Goal: Transaction & Acquisition: Purchase product/service

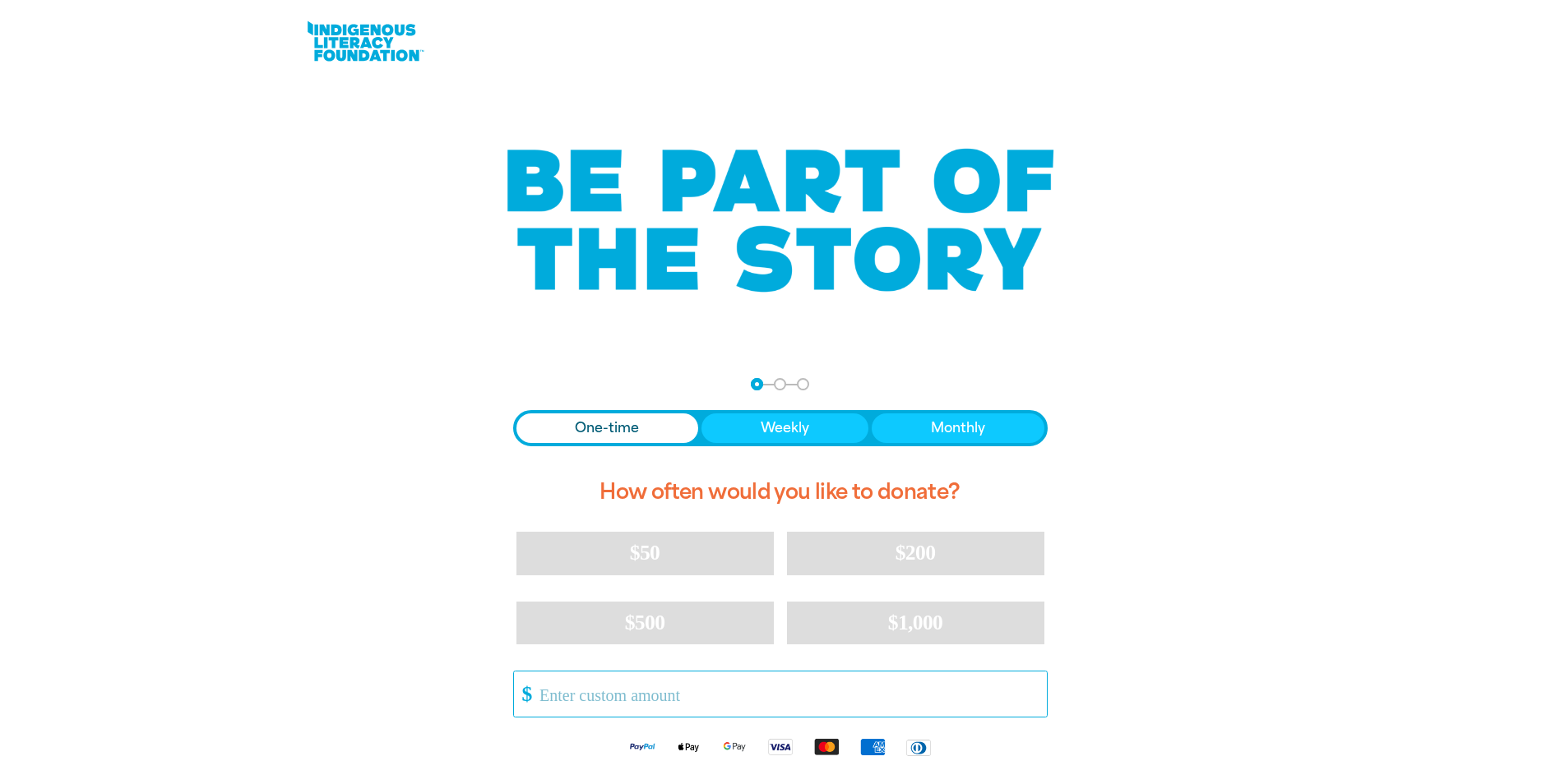
click at [844, 705] on input "Other Amount" at bounding box center [787, 695] width 518 height 45
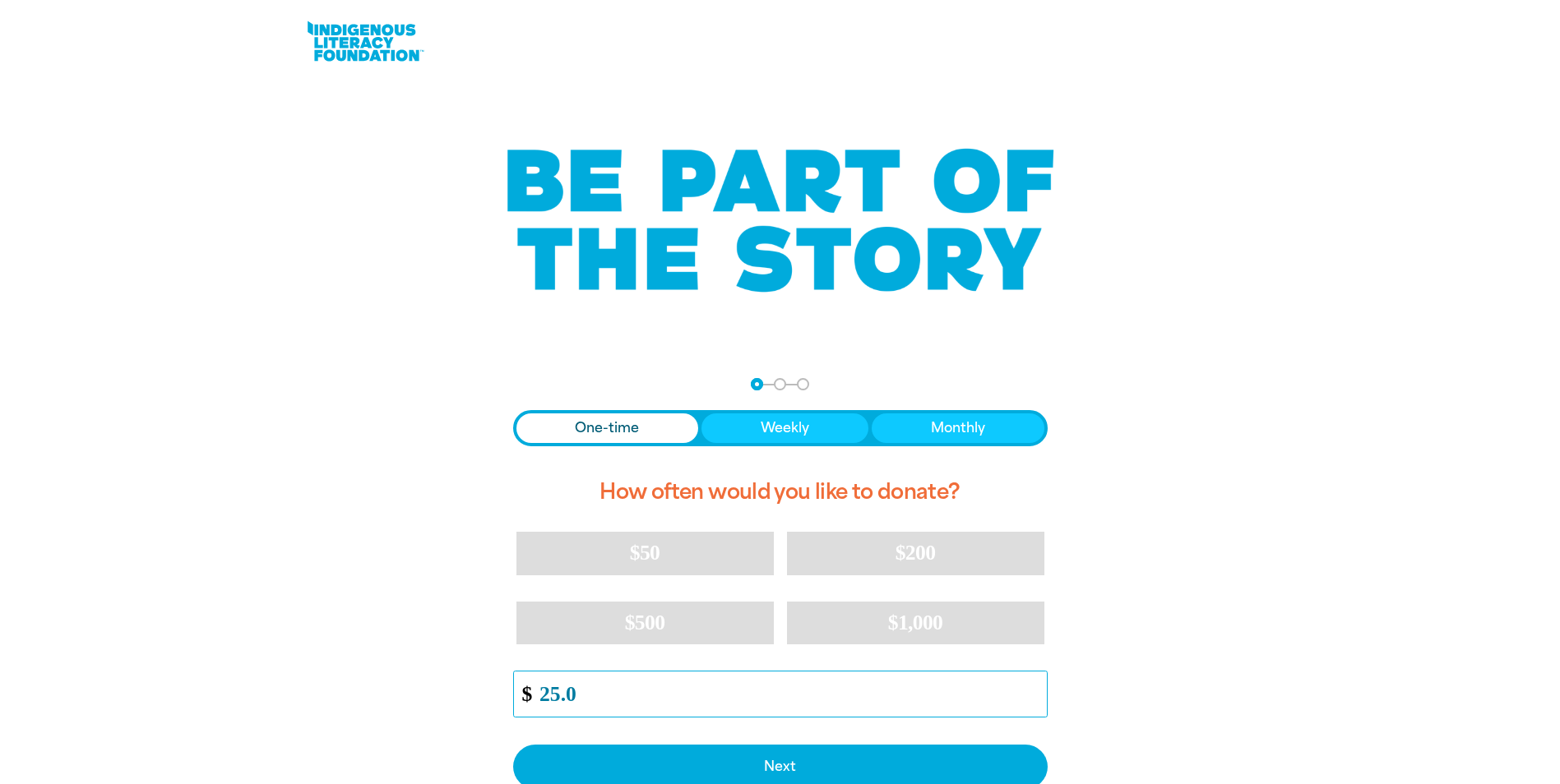
type input "25.0"
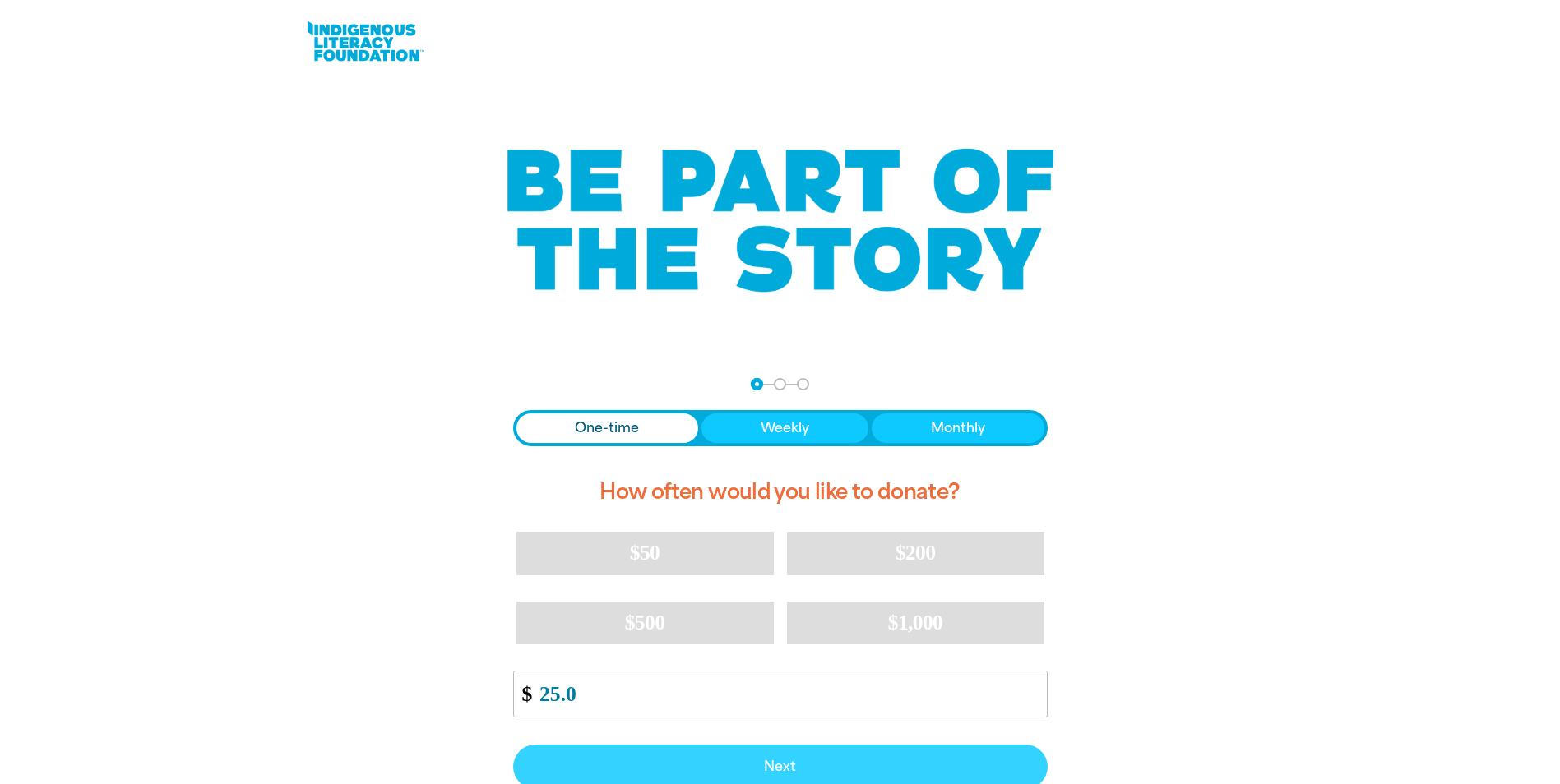
scroll to position [5, 0]
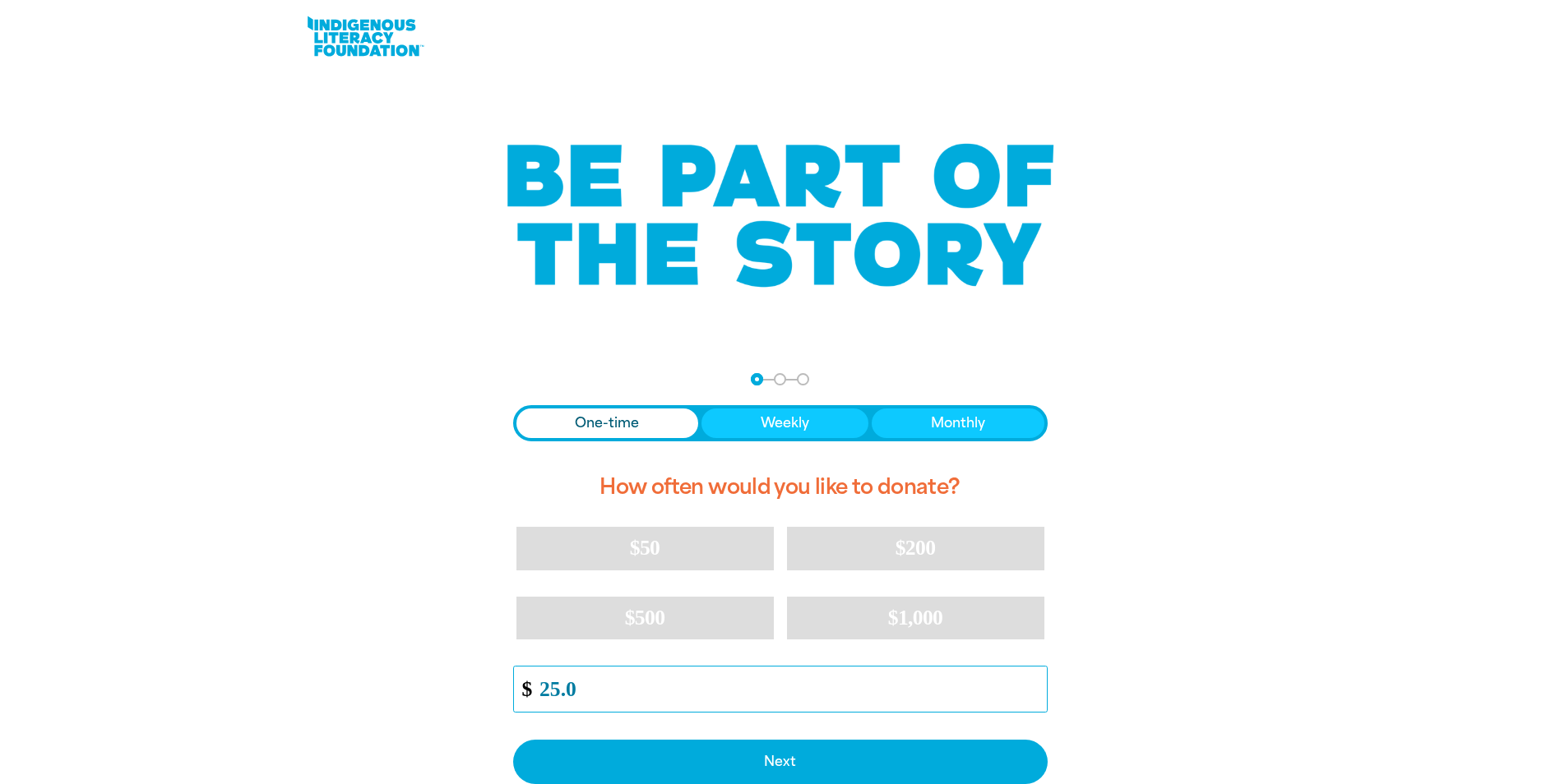
click at [828, 702] on input "25.0" at bounding box center [787, 690] width 518 height 45
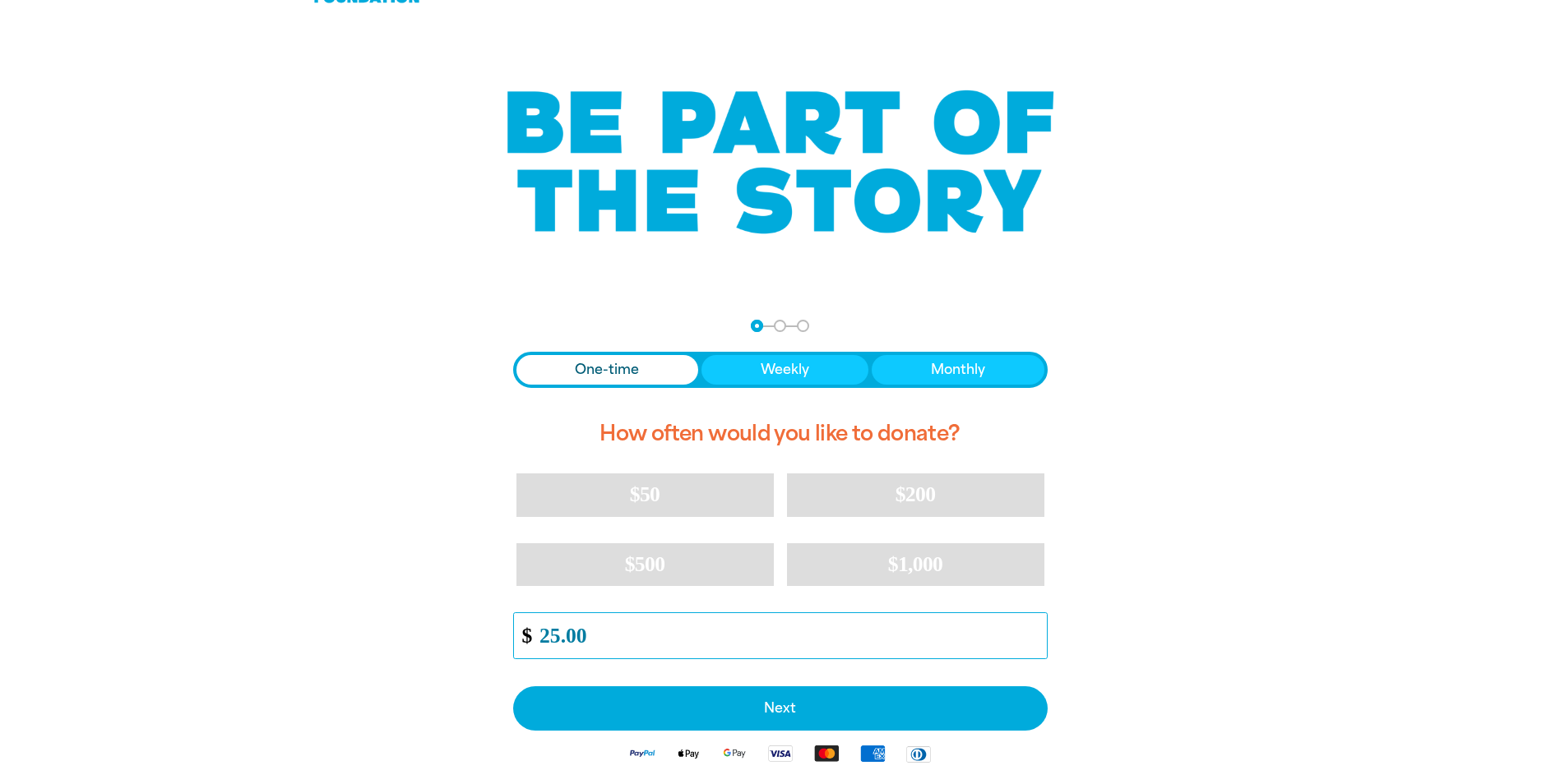
scroll to position [87, 0]
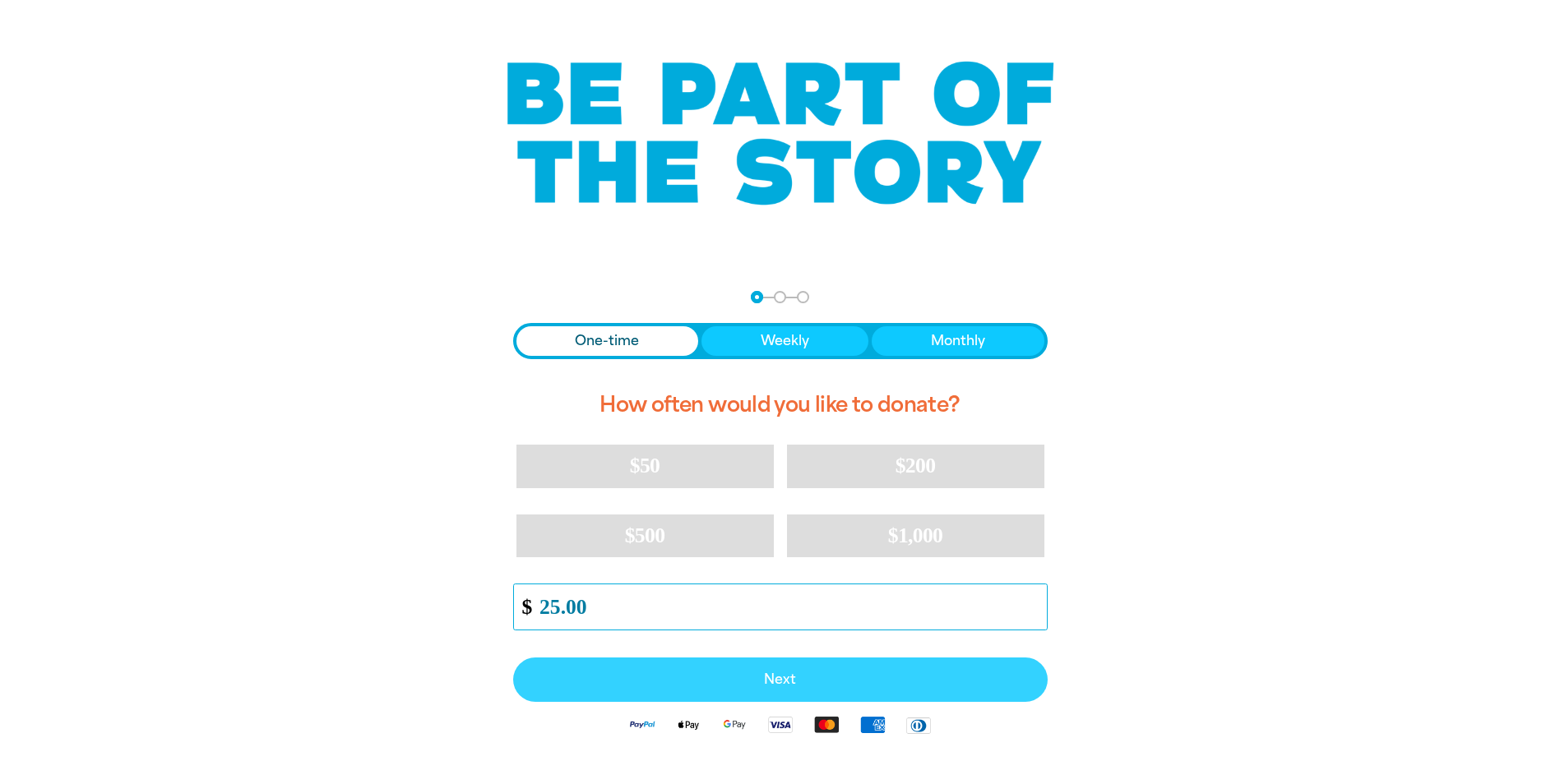
type input "25.00"
click at [896, 685] on span "Next" at bounding box center [780, 680] width 498 height 13
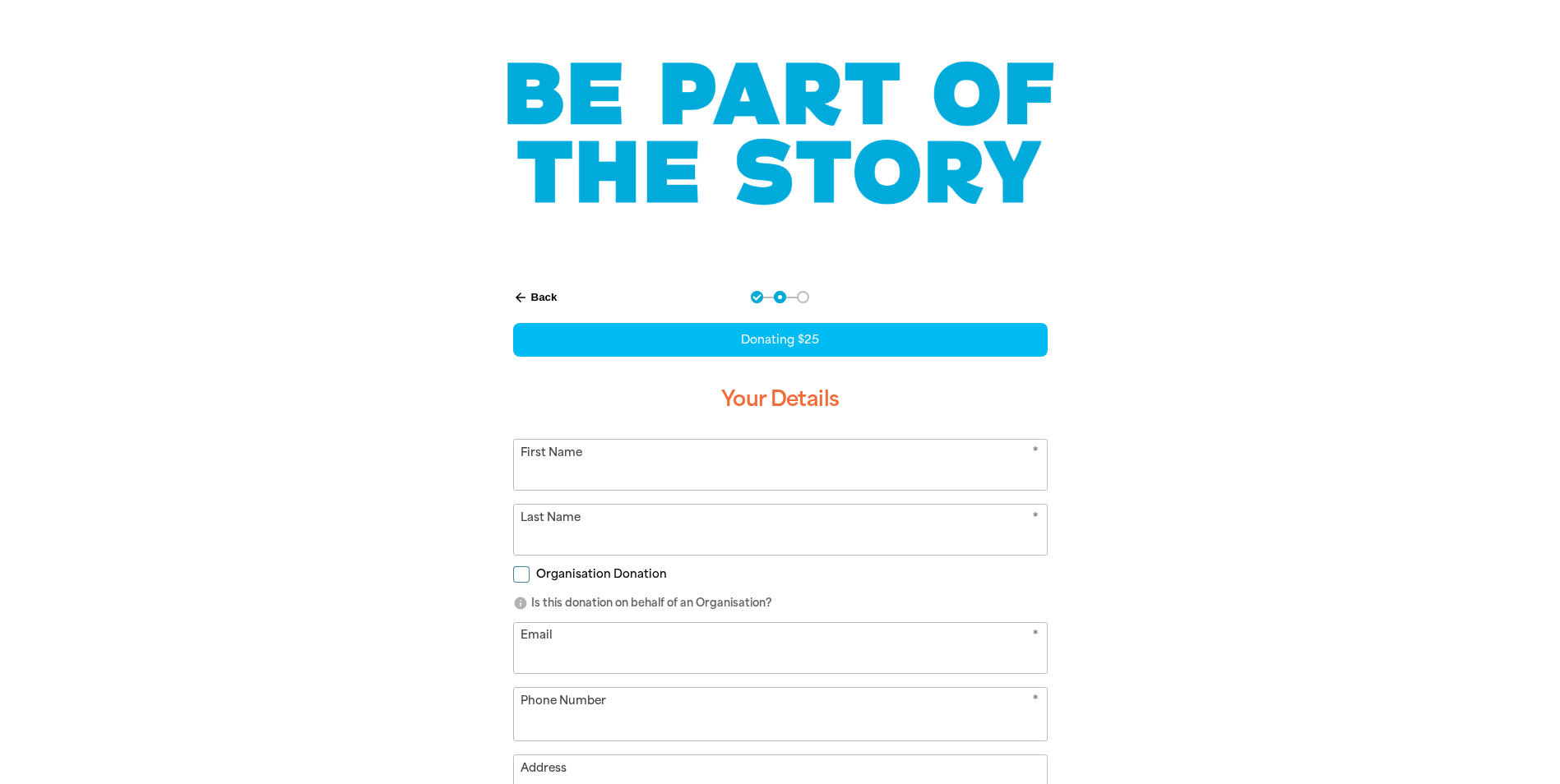
select select "AU"
click at [941, 469] on input "First Name" at bounding box center [780, 465] width 533 height 50
type input "[PERSON_NAME]"
type input "[EMAIL_ADDRESS][PERSON_NAME][DOMAIN_NAME]"
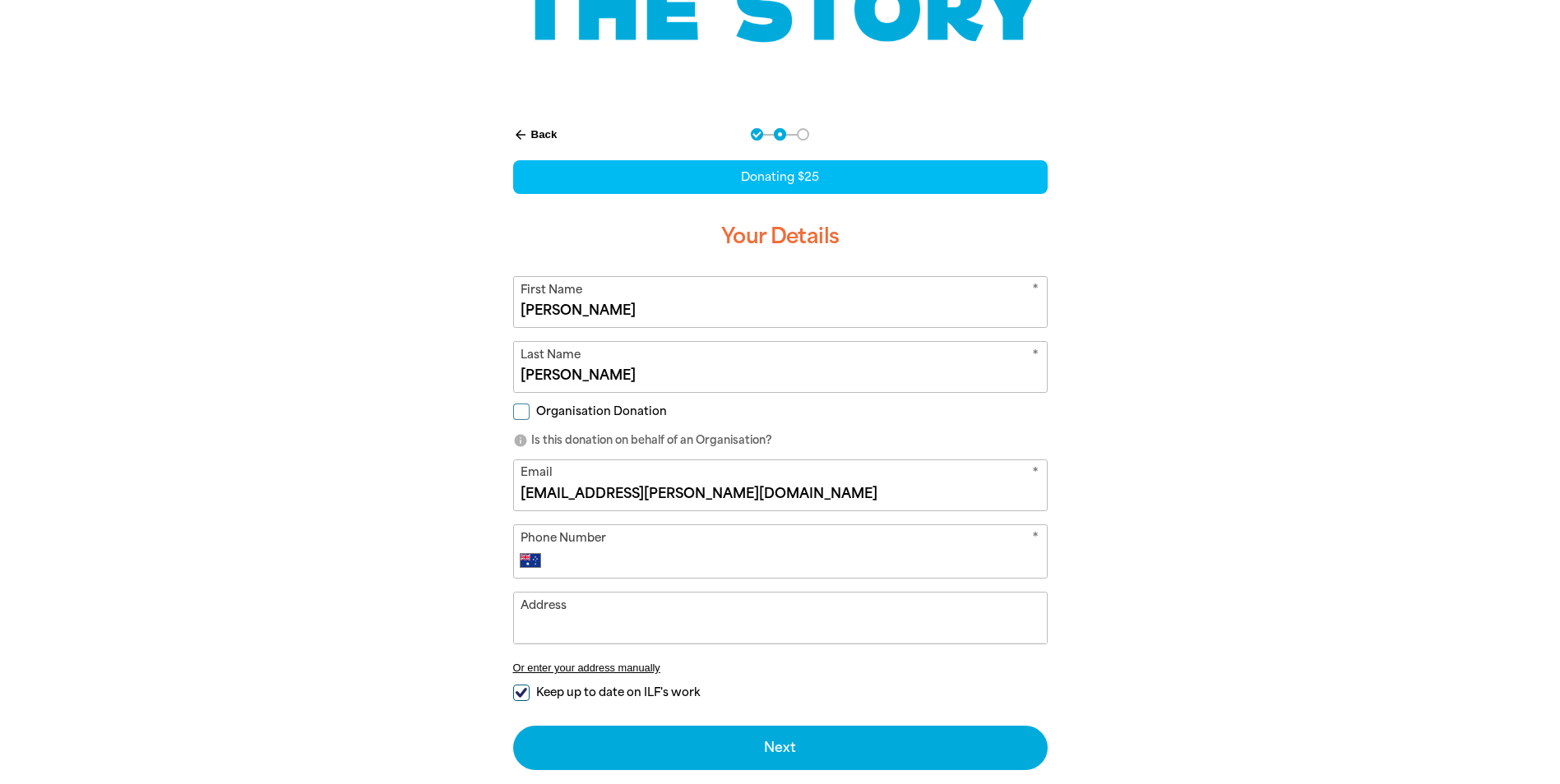
scroll to position [252, 0]
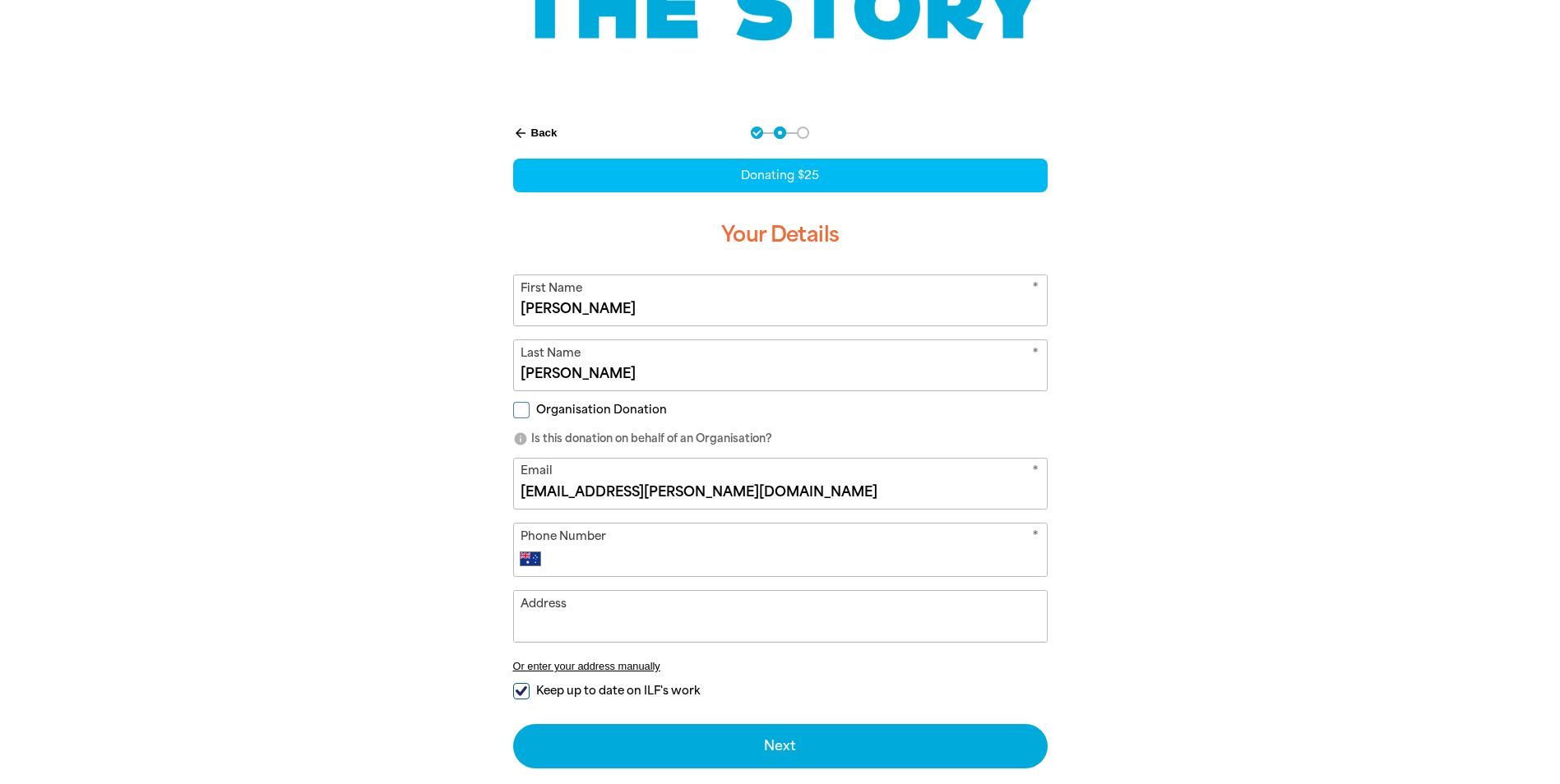
click at [674, 552] on input "Phone Number" at bounding box center [796, 559] width 486 height 20
type input "0490 090 612"
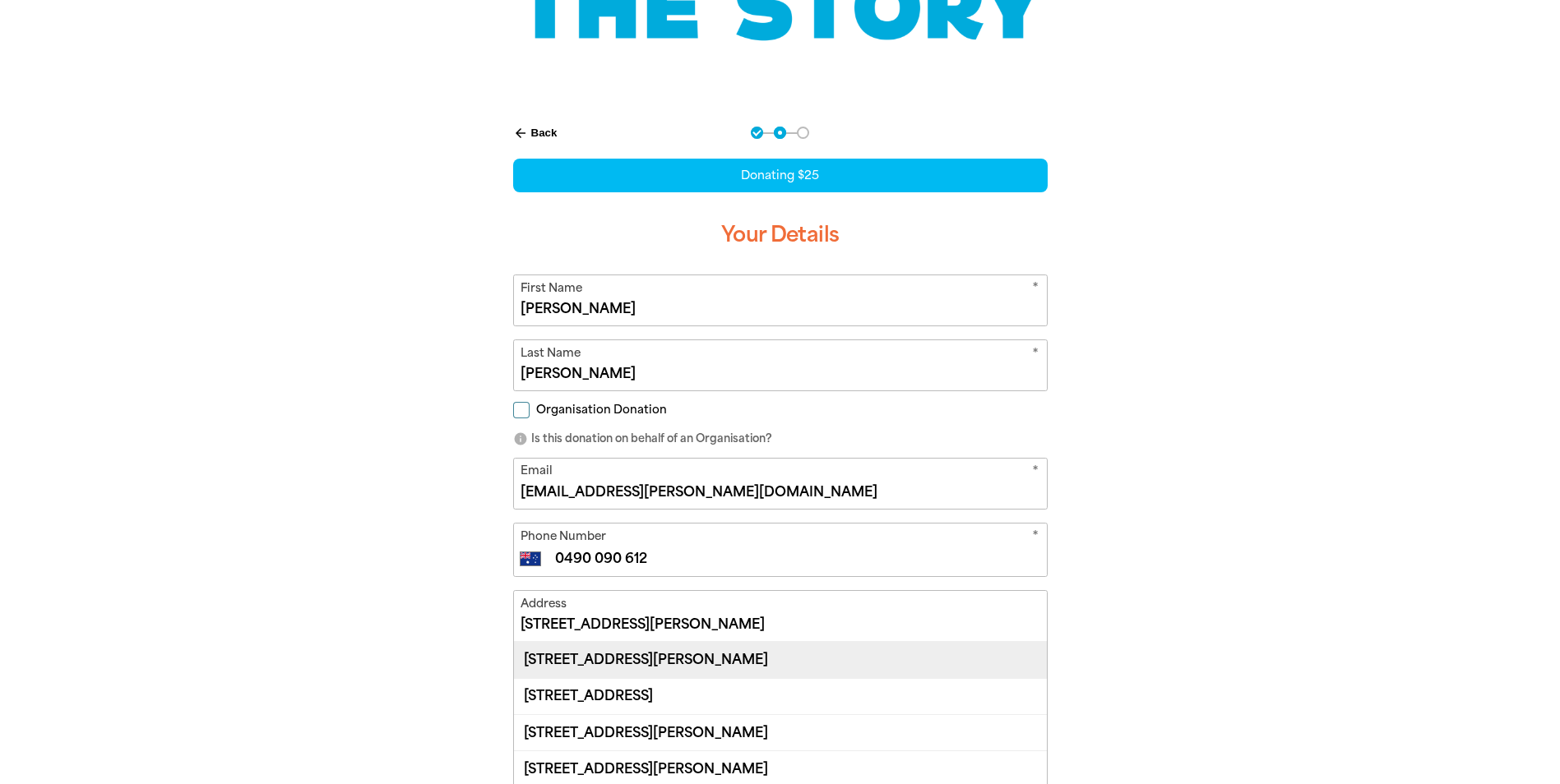
click at [726, 664] on div "[STREET_ADDRESS][PERSON_NAME]" at bounding box center [780, 659] width 533 height 35
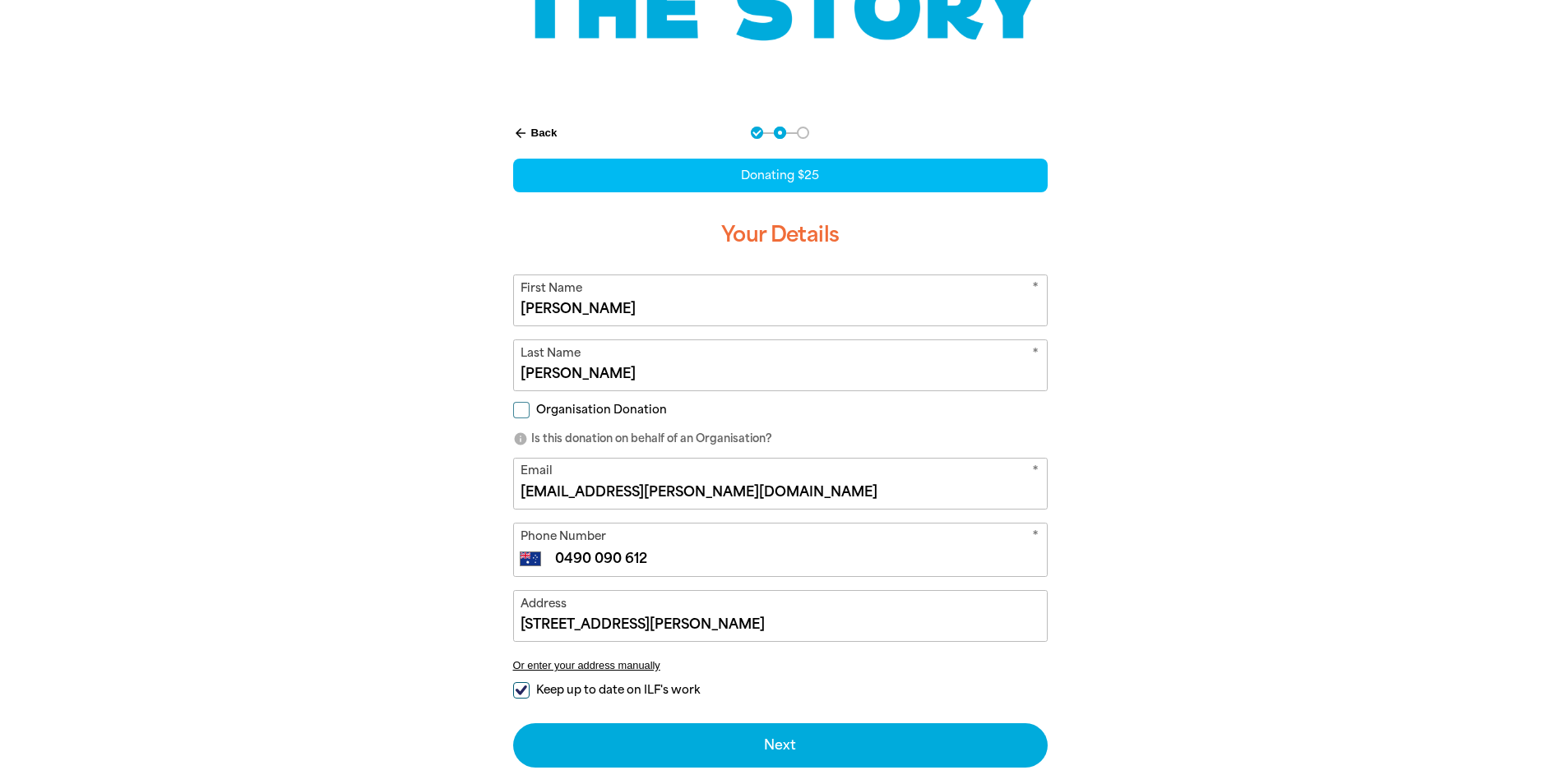
type input "[STREET_ADDRESS][PERSON_NAME]"
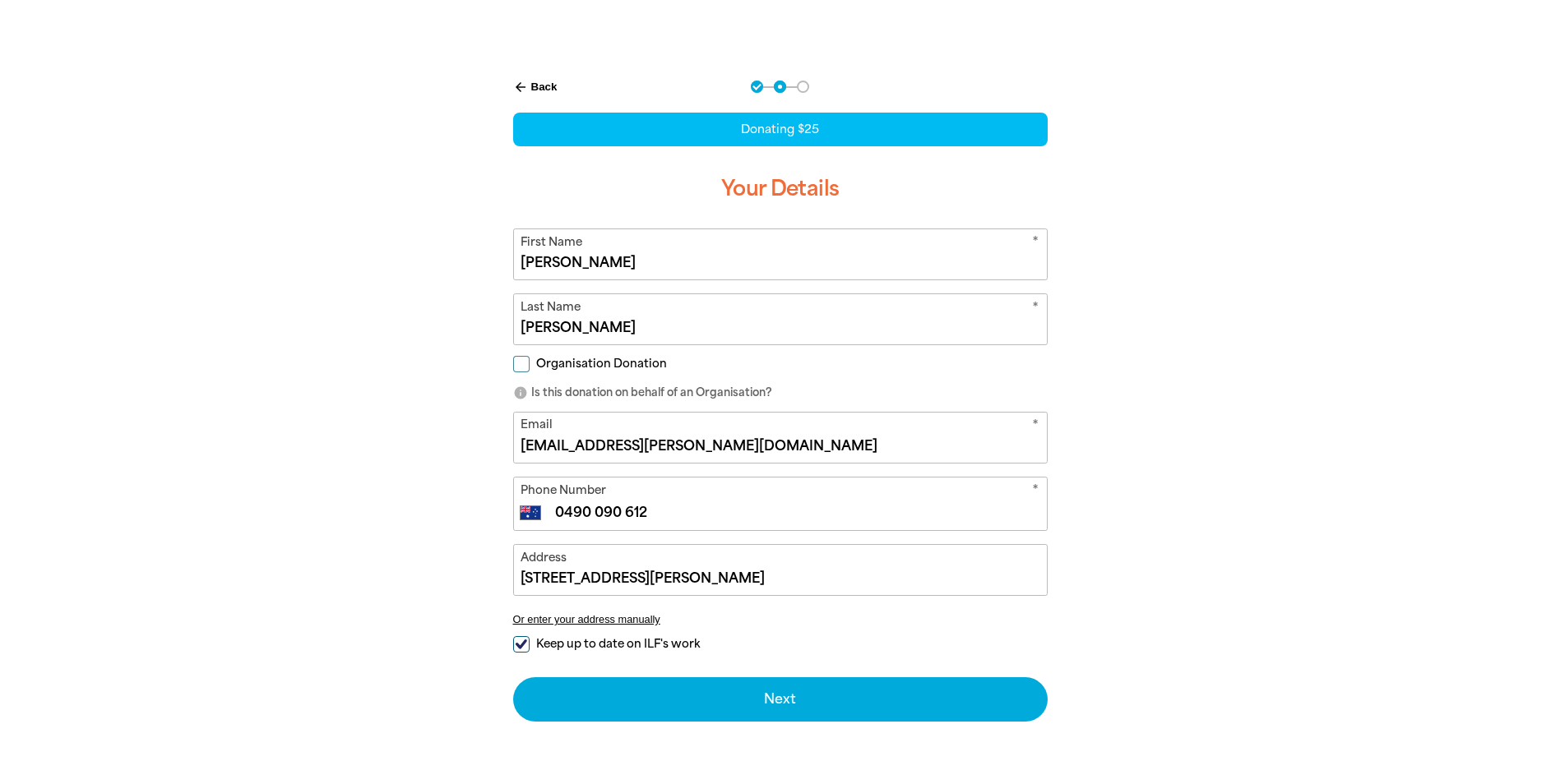
scroll to position [333, 0]
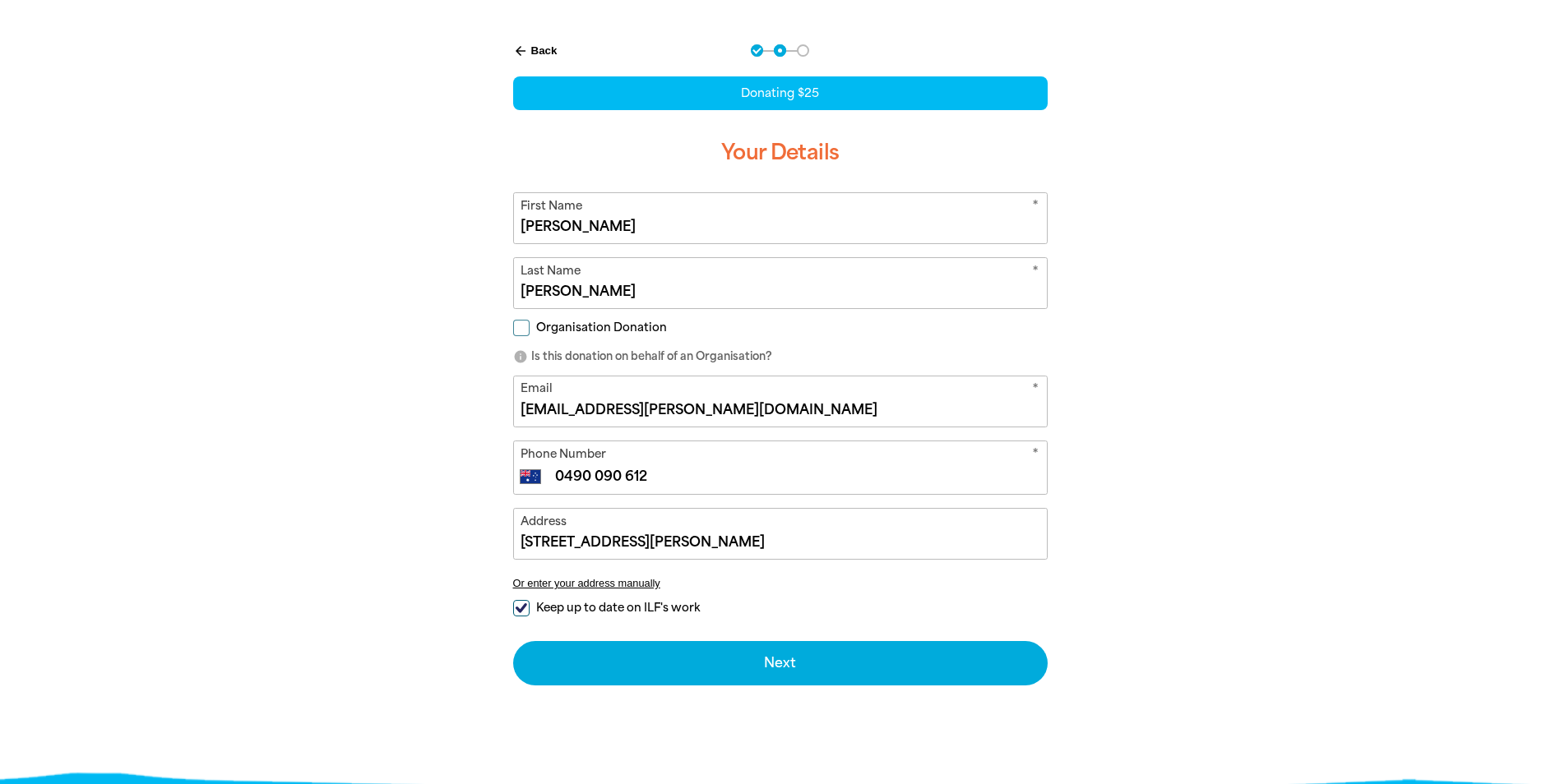
click at [609, 328] on span "Organisation Donation" at bounding box center [601, 328] width 130 height 16
click at [529, 328] on input "Organisation Donation" at bounding box center [522, 328] width 17 height 17
checkbox input "true"
select select "AU"
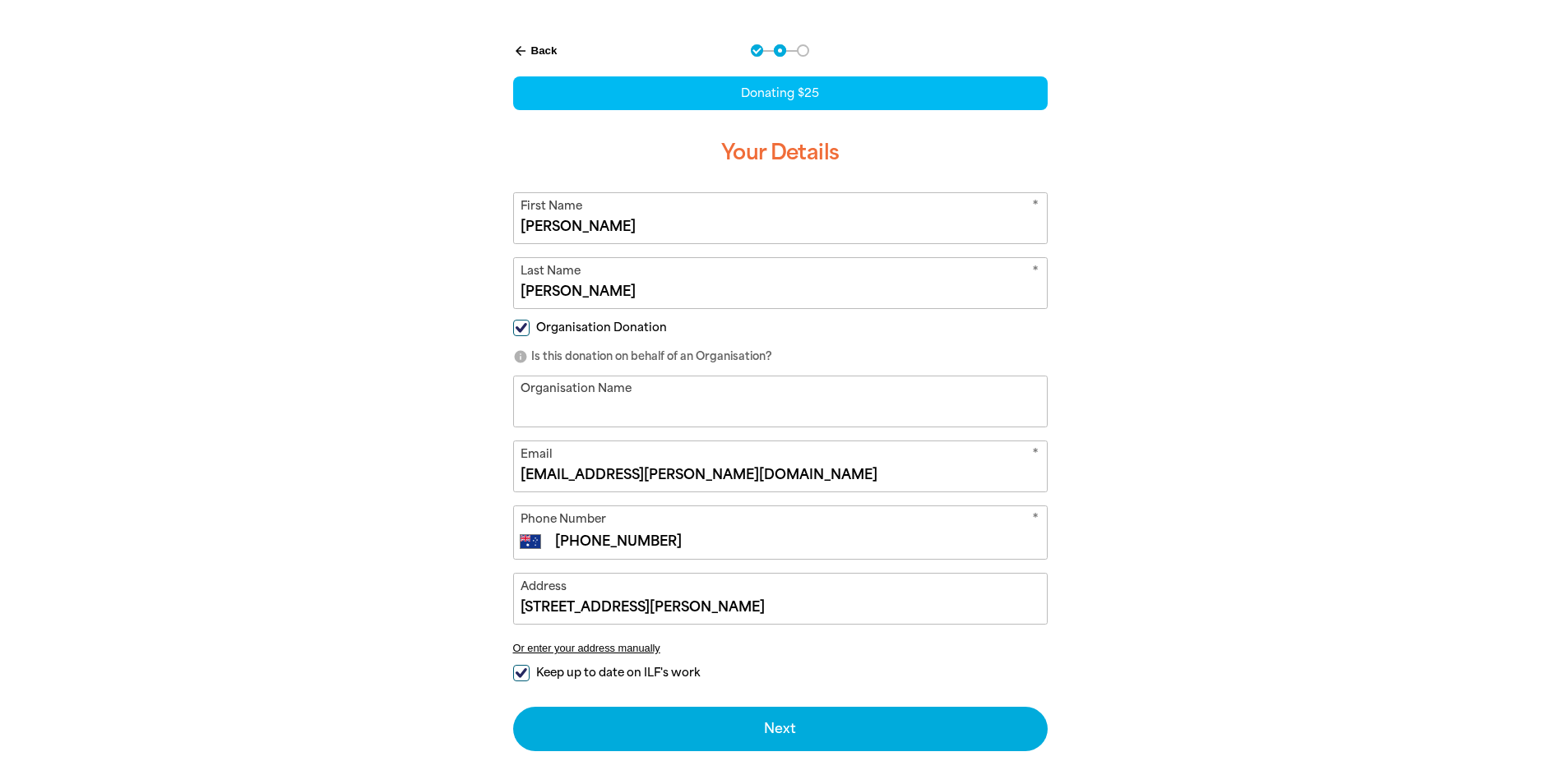
click at [629, 333] on span "Organisation Donation" at bounding box center [601, 328] width 130 height 16
click at [529, 333] on input "Organisation Donation" at bounding box center [522, 328] width 17 height 17
checkbox input "false"
select select "AU"
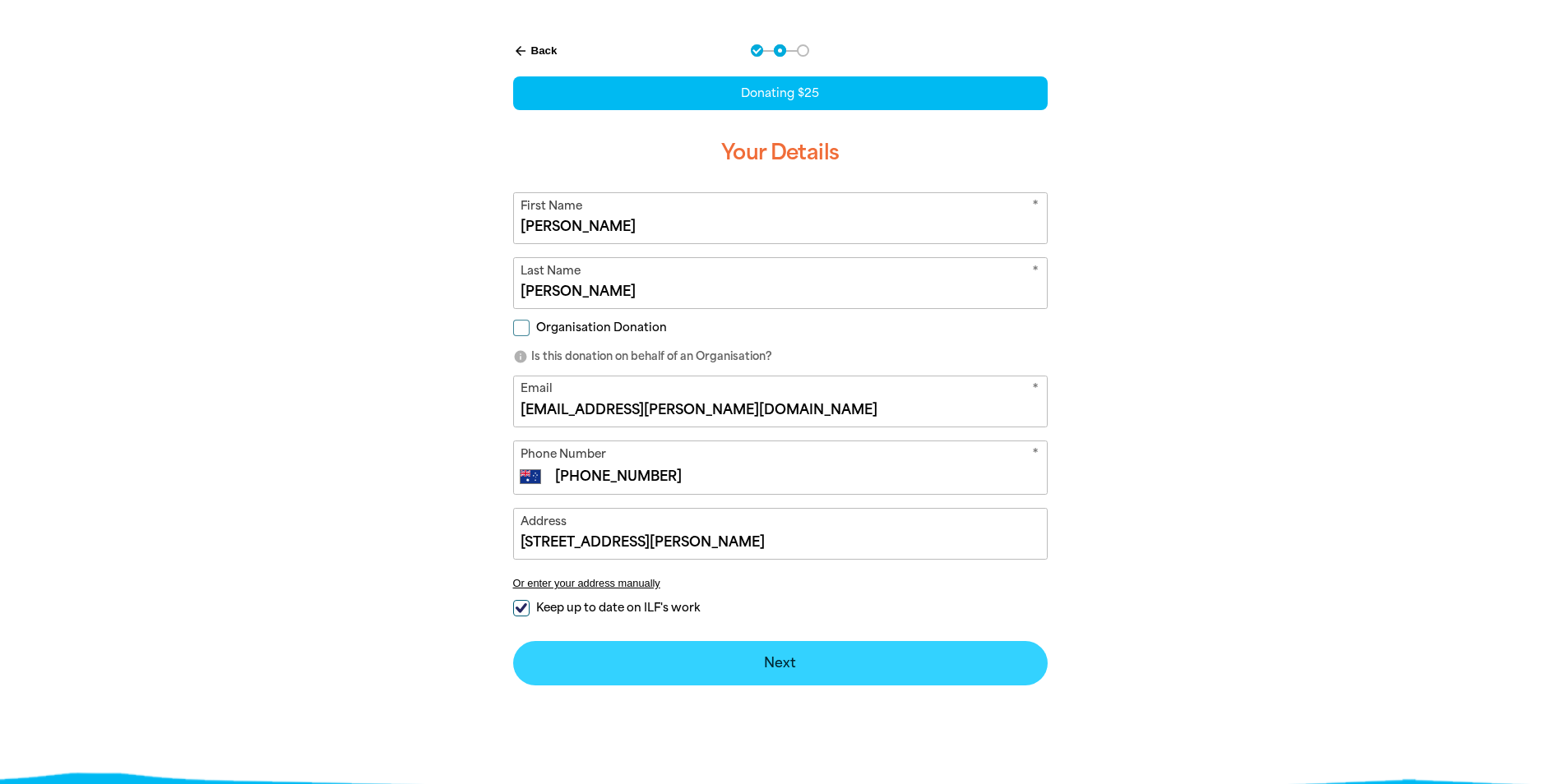
click at [851, 658] on button "Next chevron_right" at bounding box center [780, 663] width 534 height 44
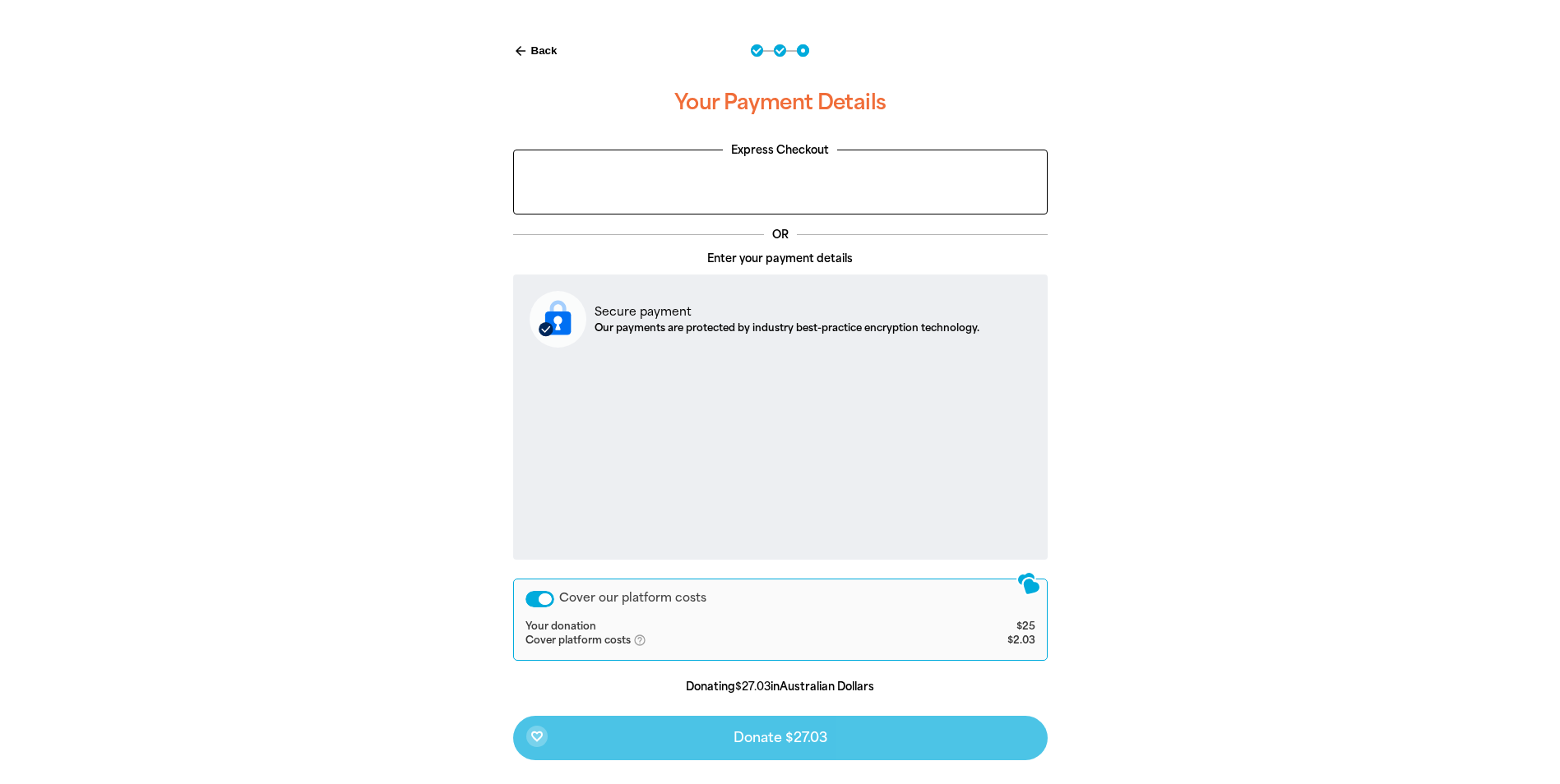
click at [537, 597] on div "Cover our platform costs" at bounding box center [540, 599] width 28 height 17
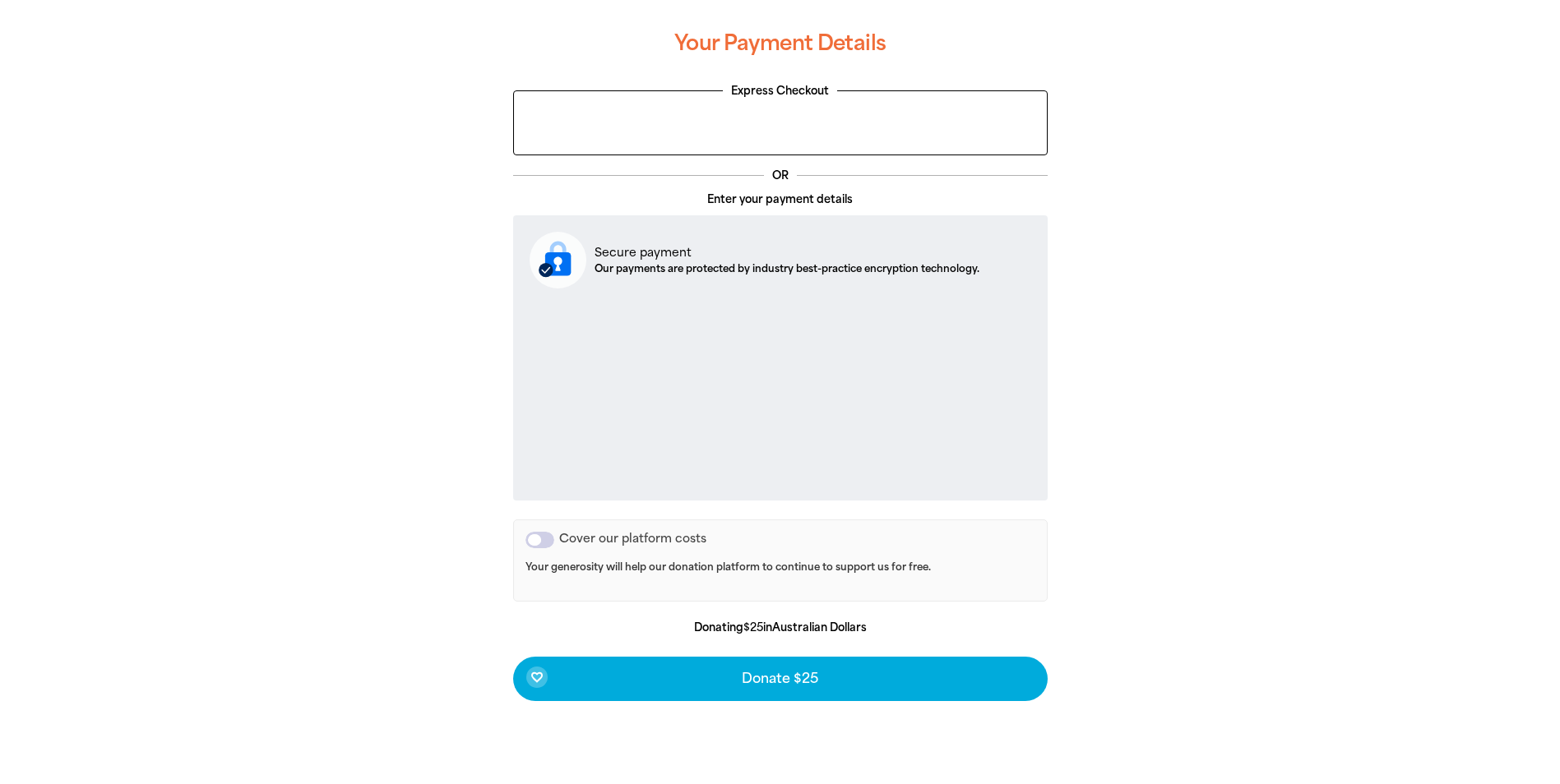
scroll to position [498, 0]
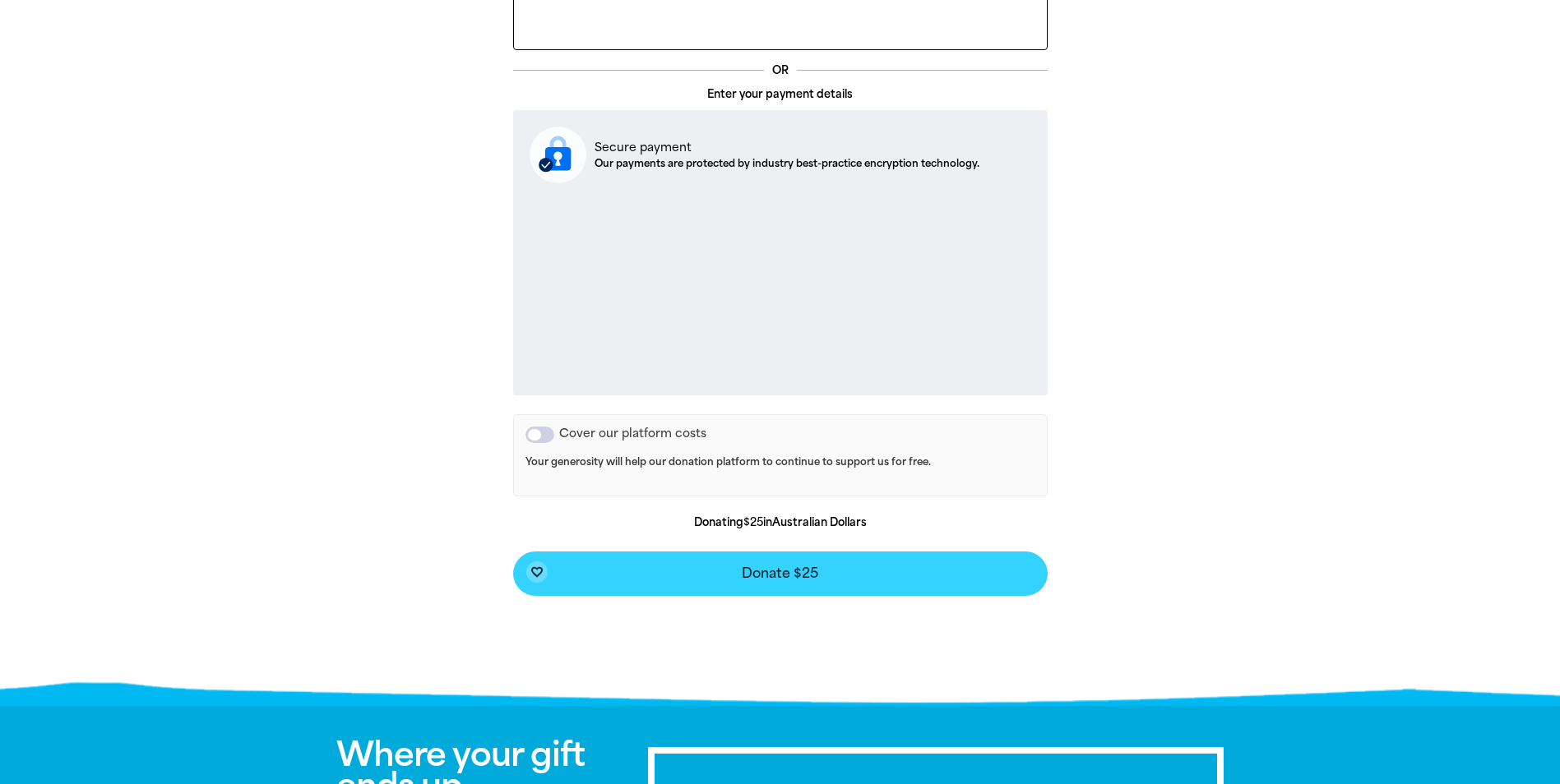
click at [892, 577] on button "favorite_border Donate $25" at bounding box center [780, 573] width 534 height 44
click at [942, 568] on button "favorite_border Donate $25" at bounding box center [780, 573] width 534 height 44
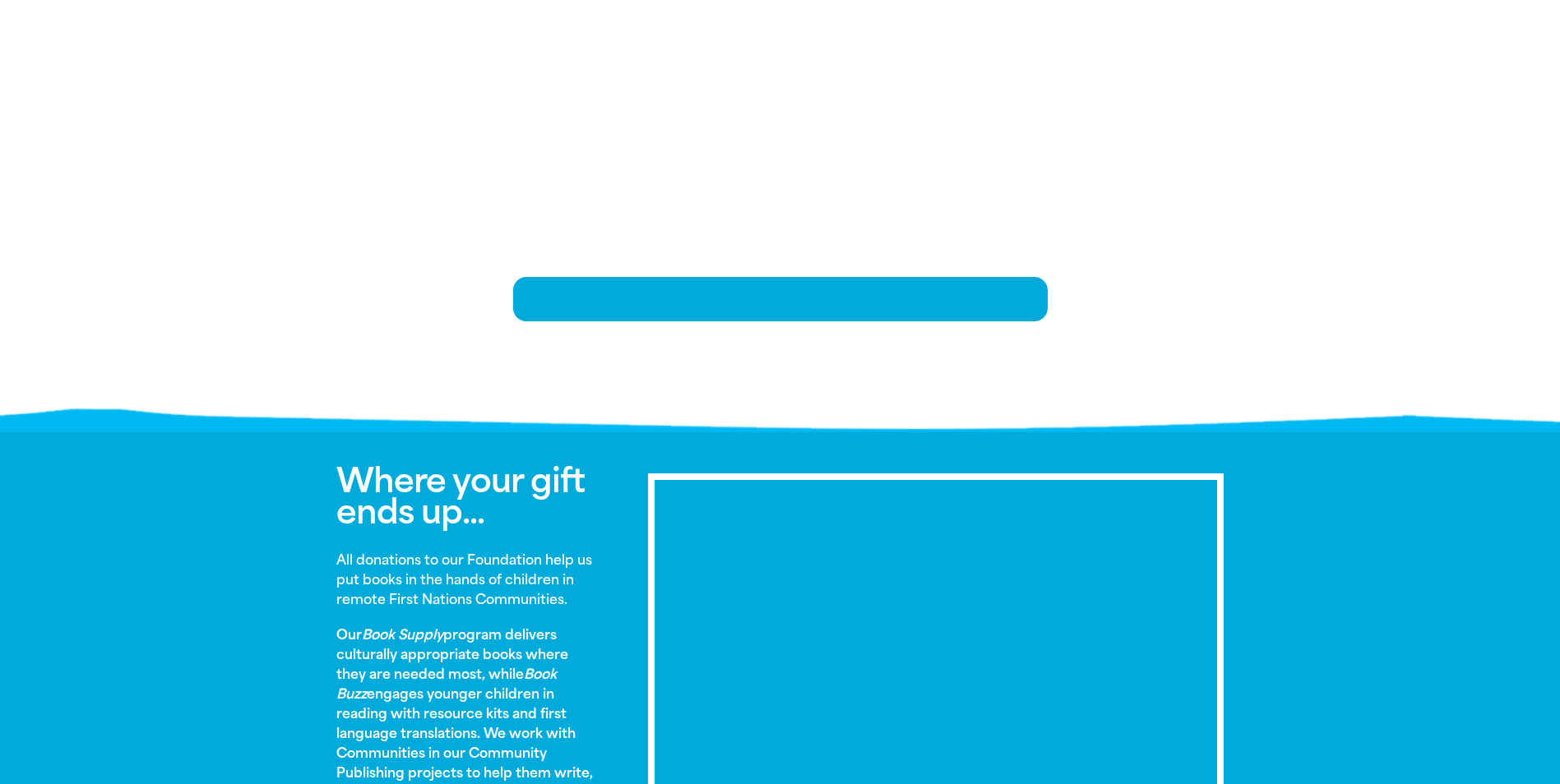
scroll to position [344, 0]
